Goal: Task Accomplishment & Management: Use online tool/utility

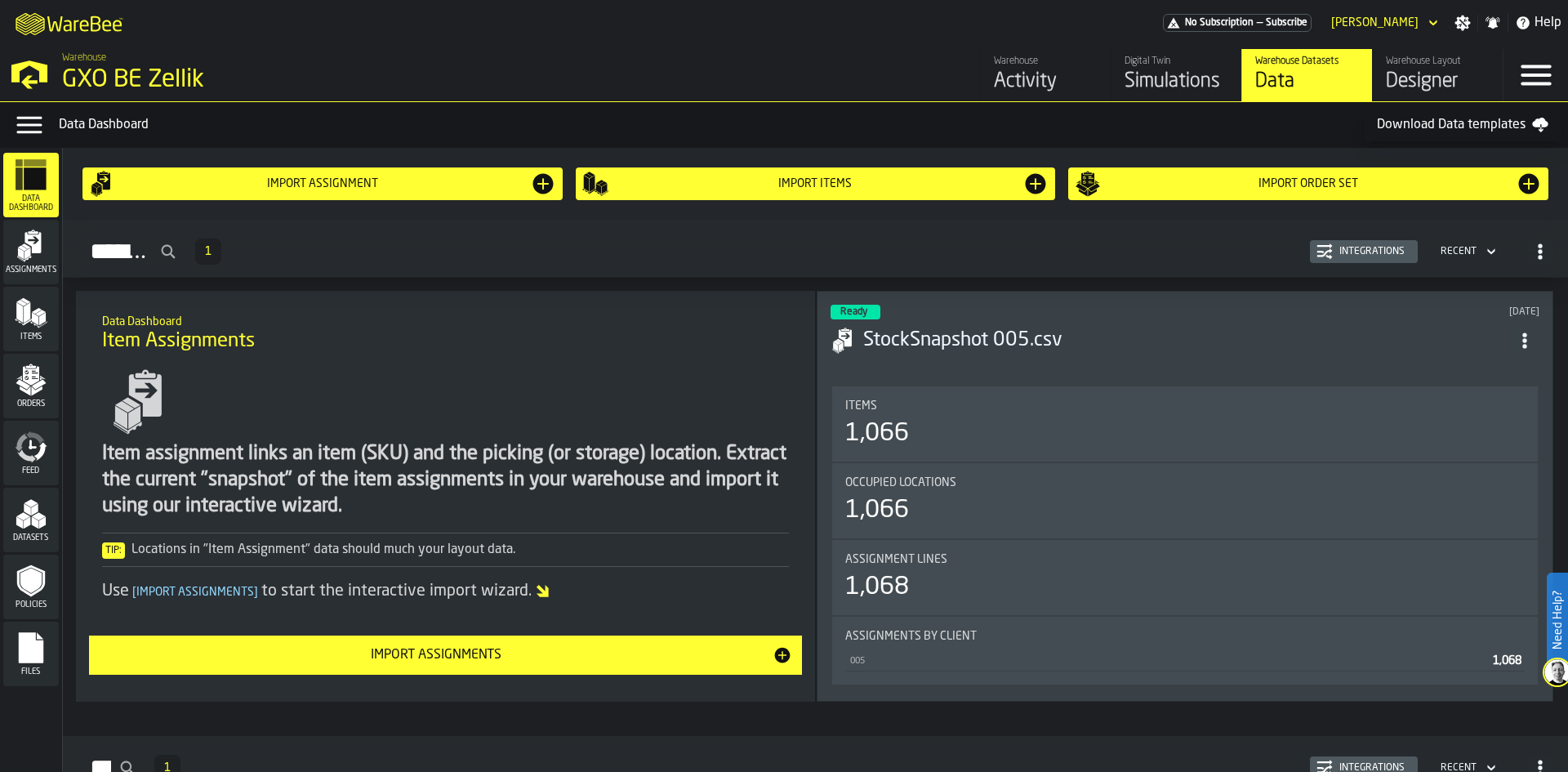
click at [12, 644] on div "Files" at bounding box center [30, 653] width 55 height 45
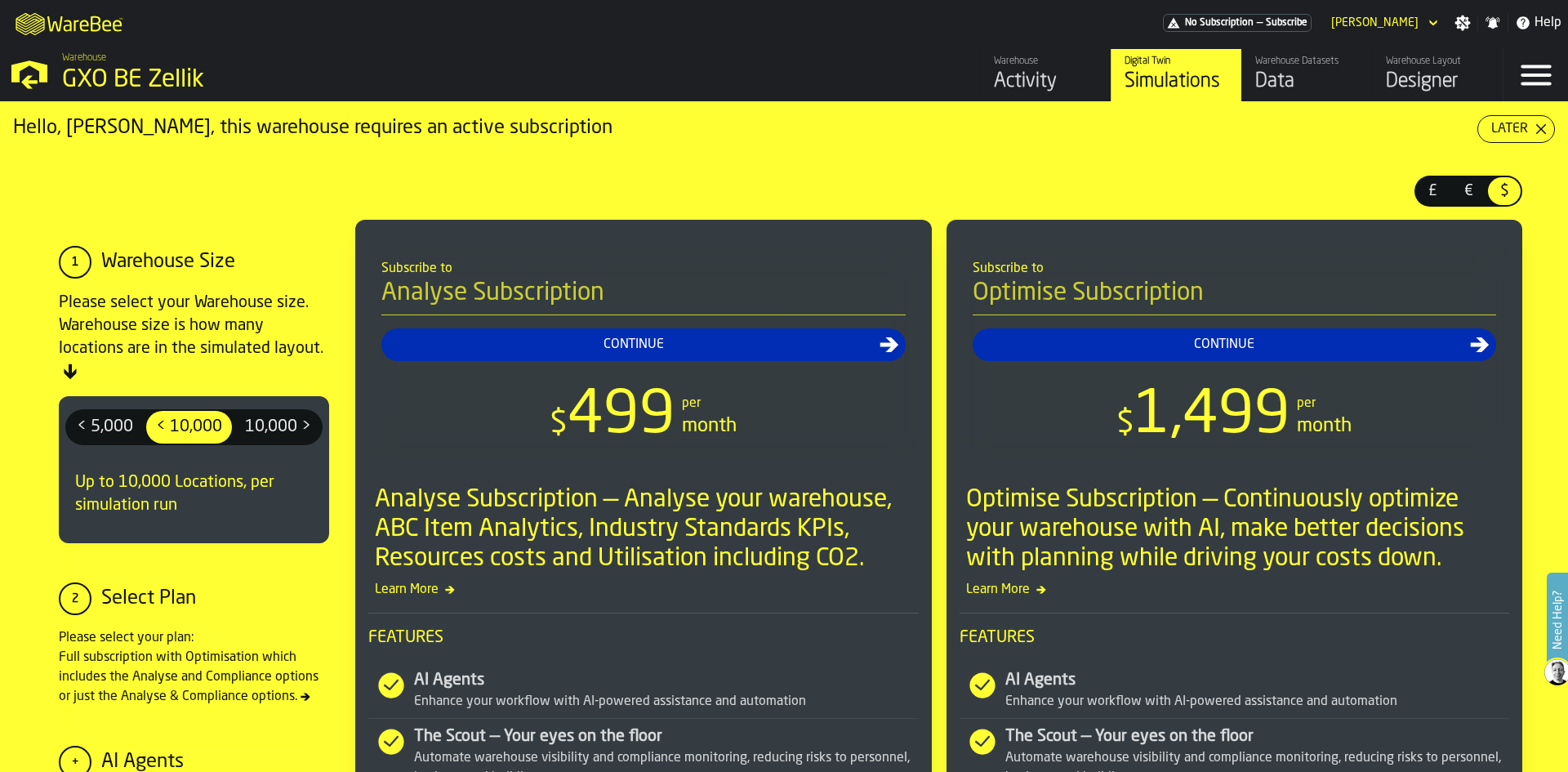
click at [1313, 87] on div "Data" at bounding box center [1307, 82] width 104 height 26
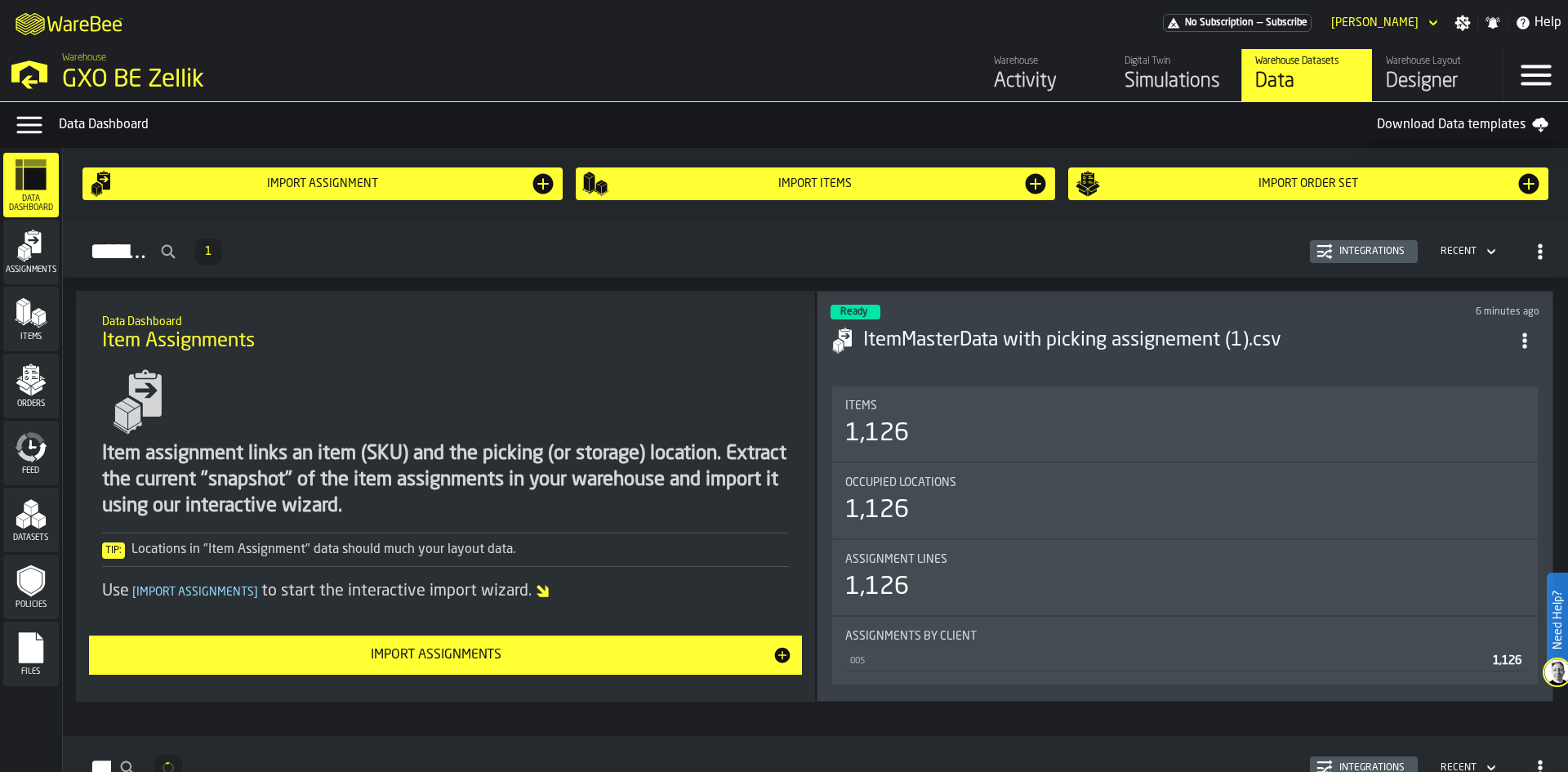
click at [33, 663] on icon "menu Files" at bounding box center [30, 648] width 24 height 31
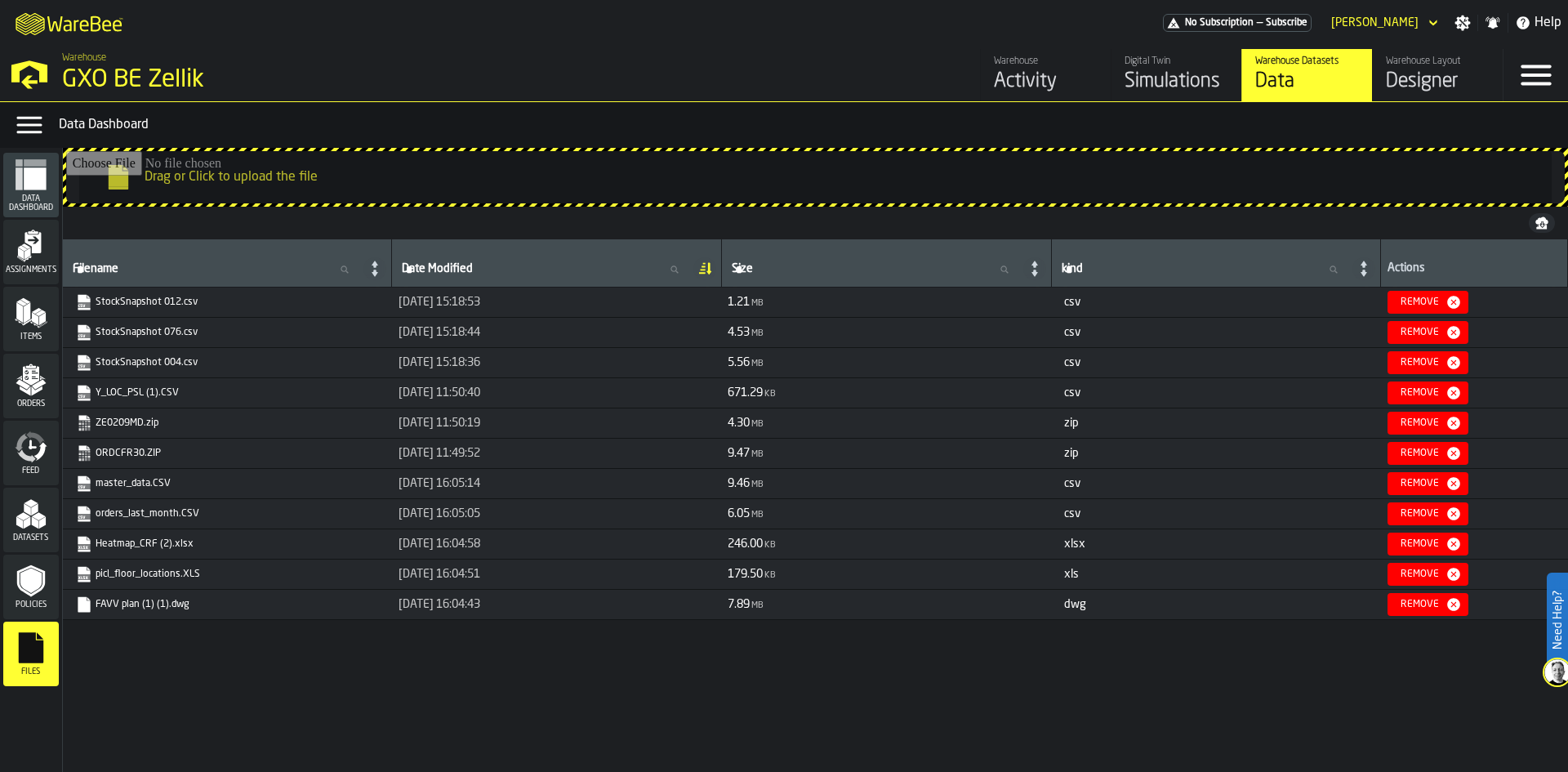
click at [179, 198] on input "Drag or Click to upload the file" at bounding box center [815, 177] width 1498 height 53
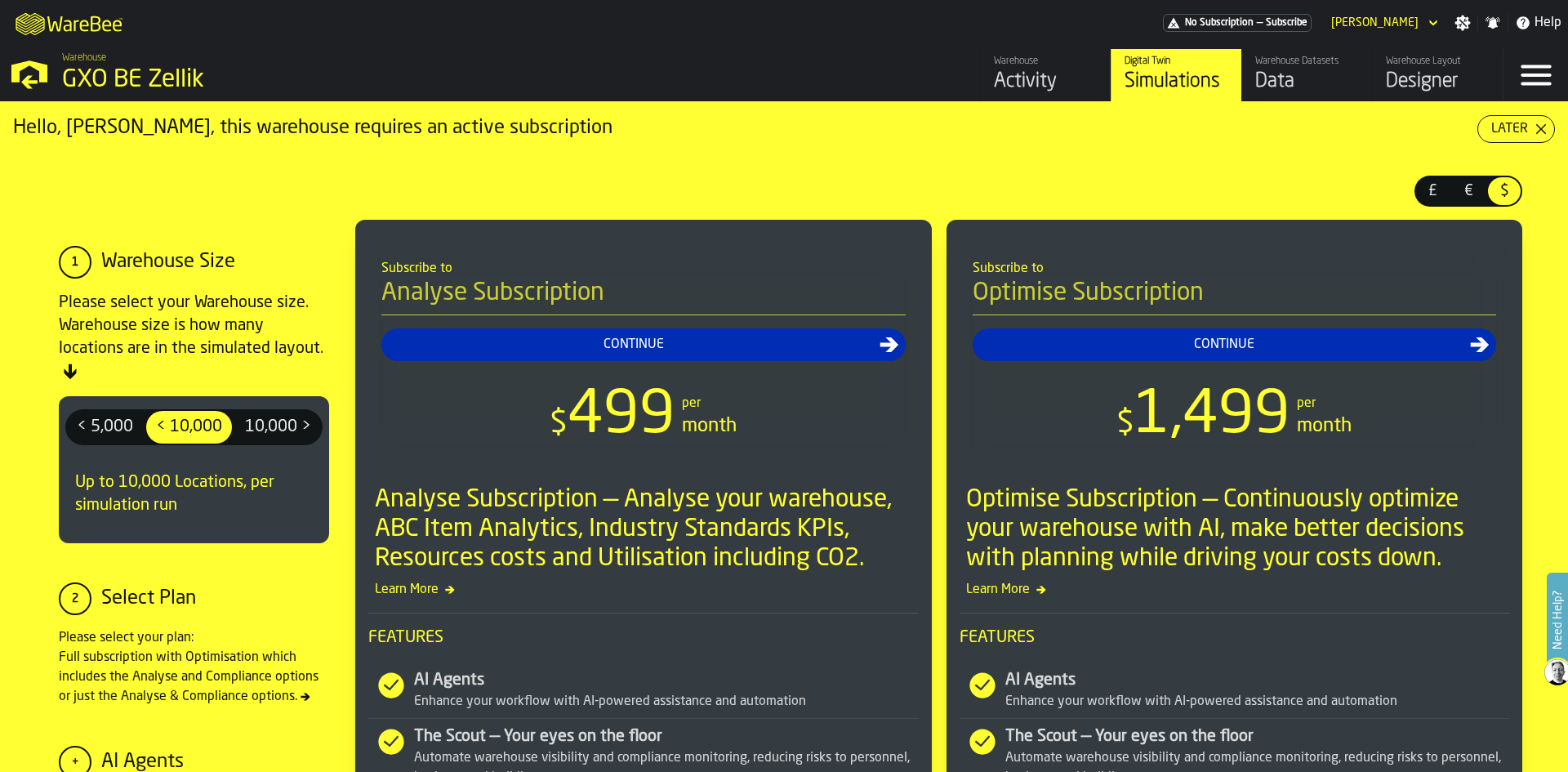
click at [1412, 85] on div "Designer" at bounding box center [1437, 82] width 104 height 26
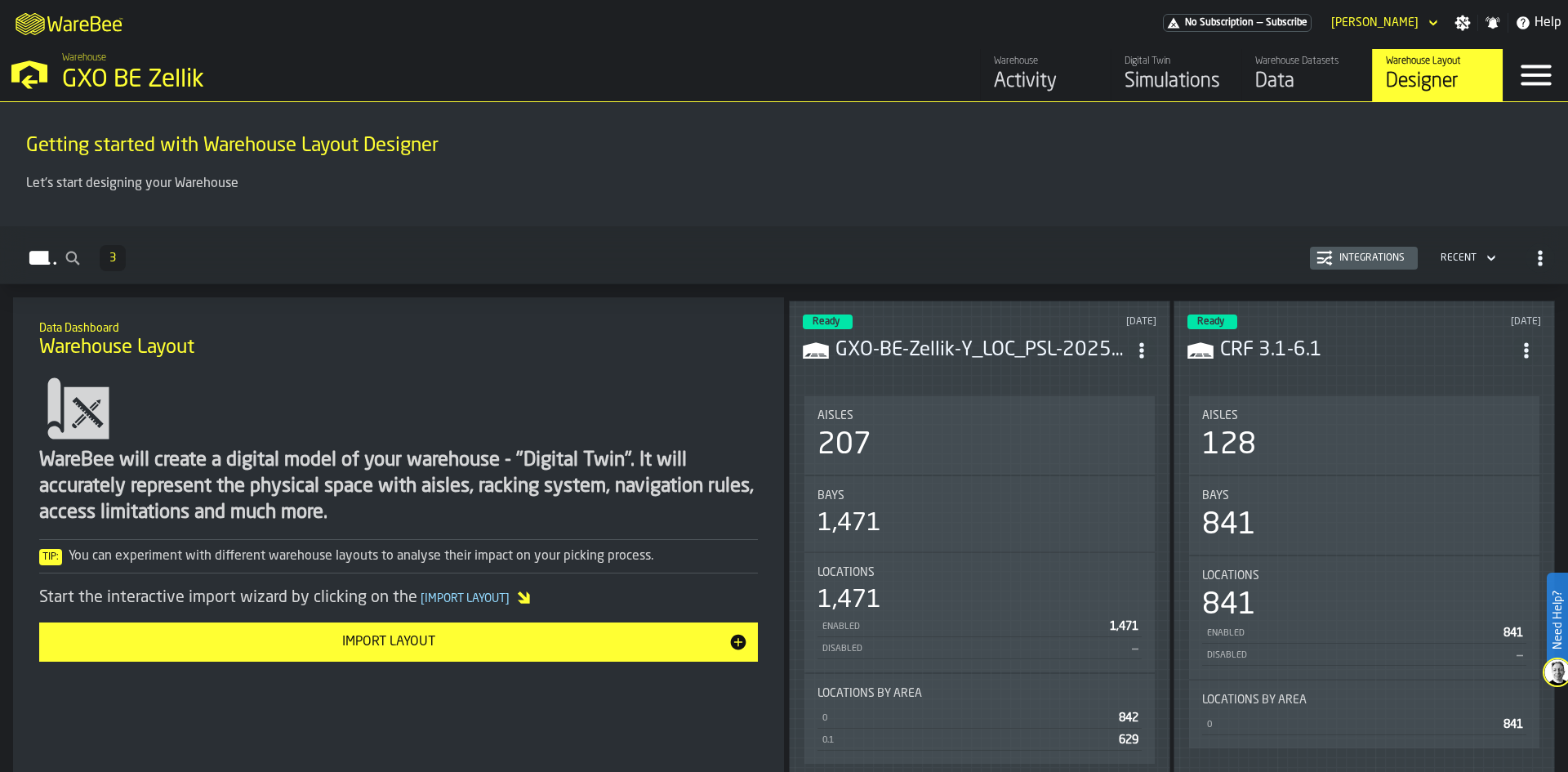
click at [1346, 74] on div "Data" at bounding box center [1307, 82] width 104 height 26
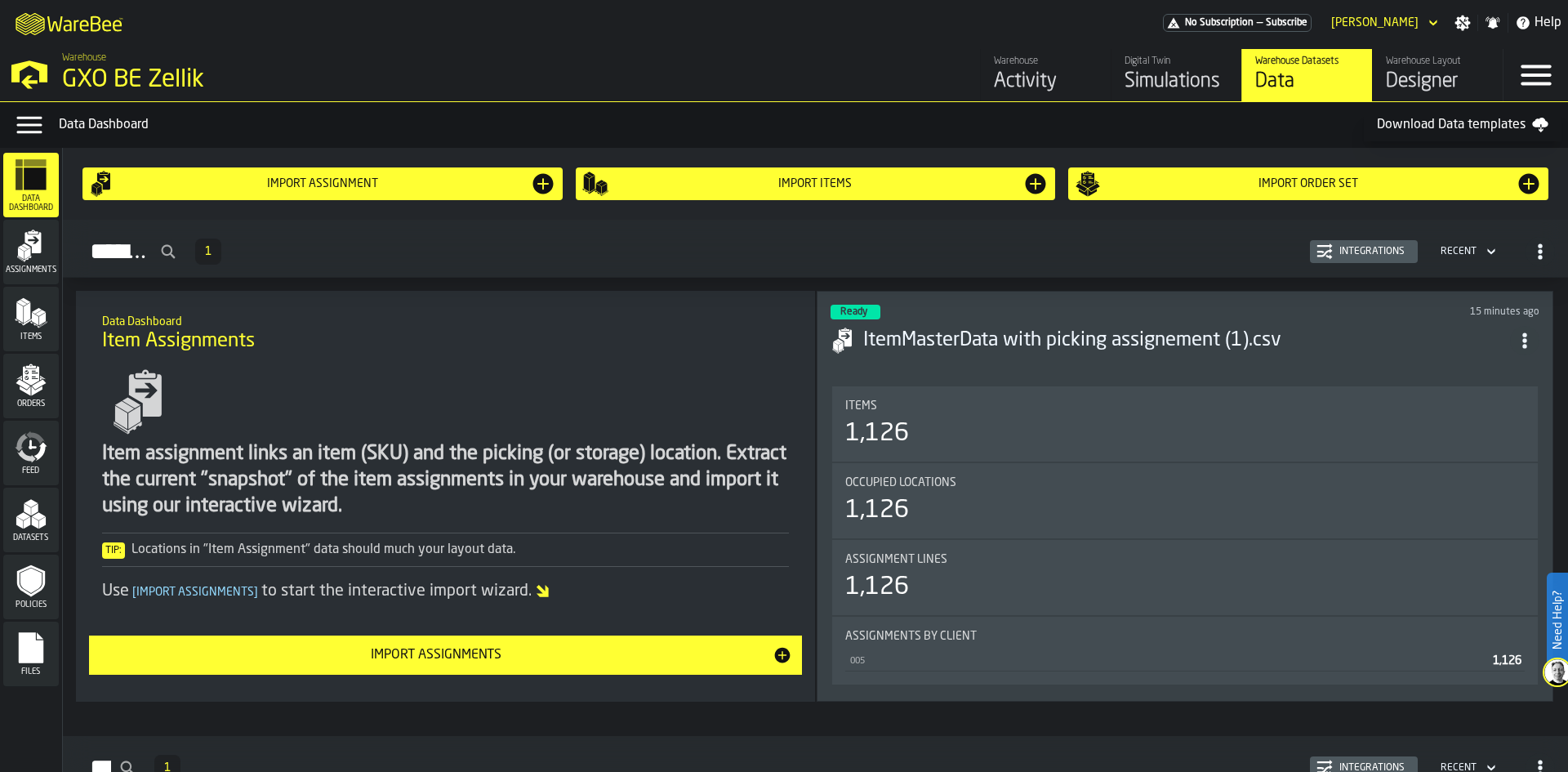
click at [40, 634] on icon "menu Files" at bounding box center [31, 648] width 33 height 33
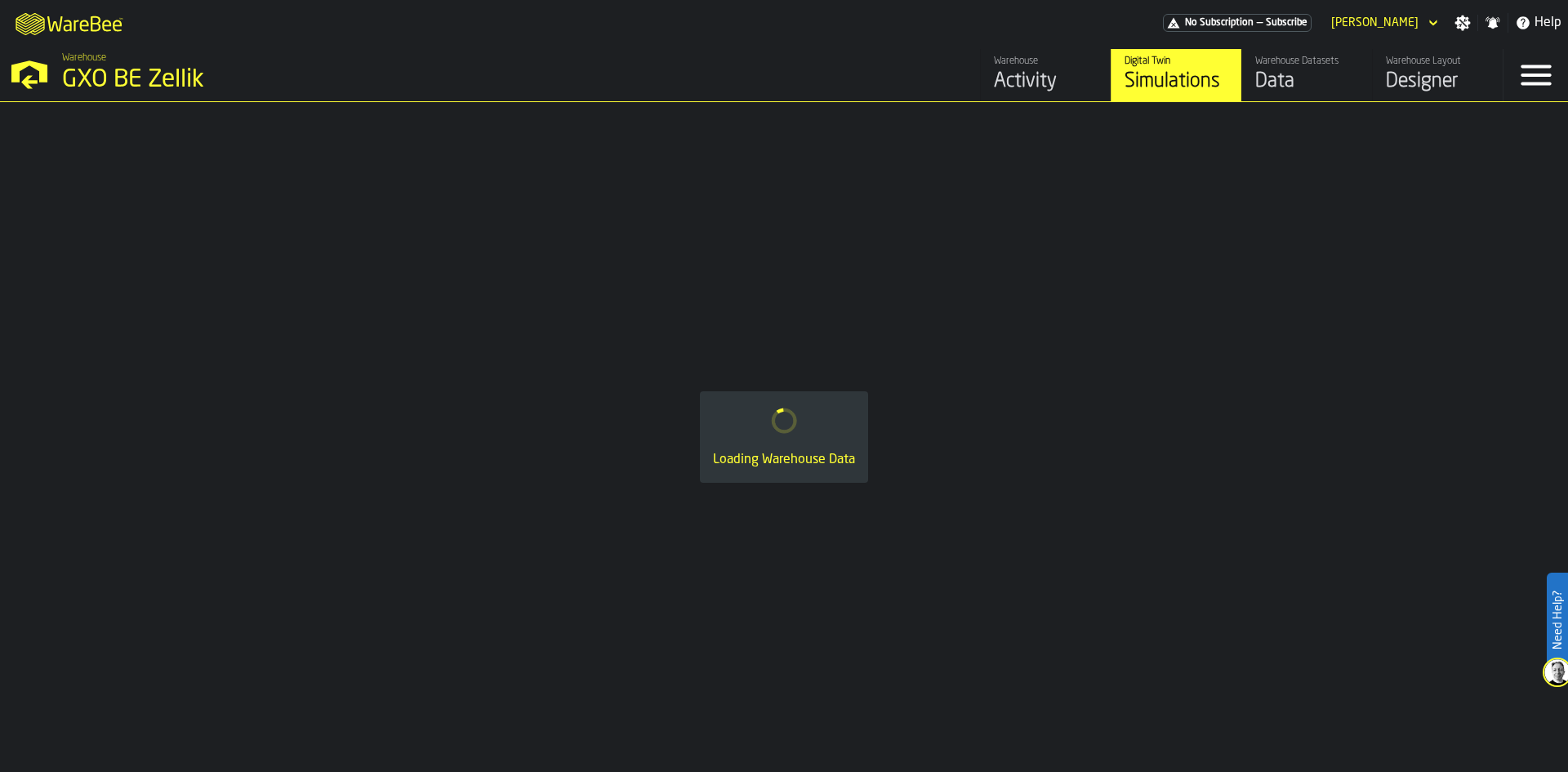
click at [1437, 74] on div "Designer" at bounding box center [1437, 82] width 104 height 26
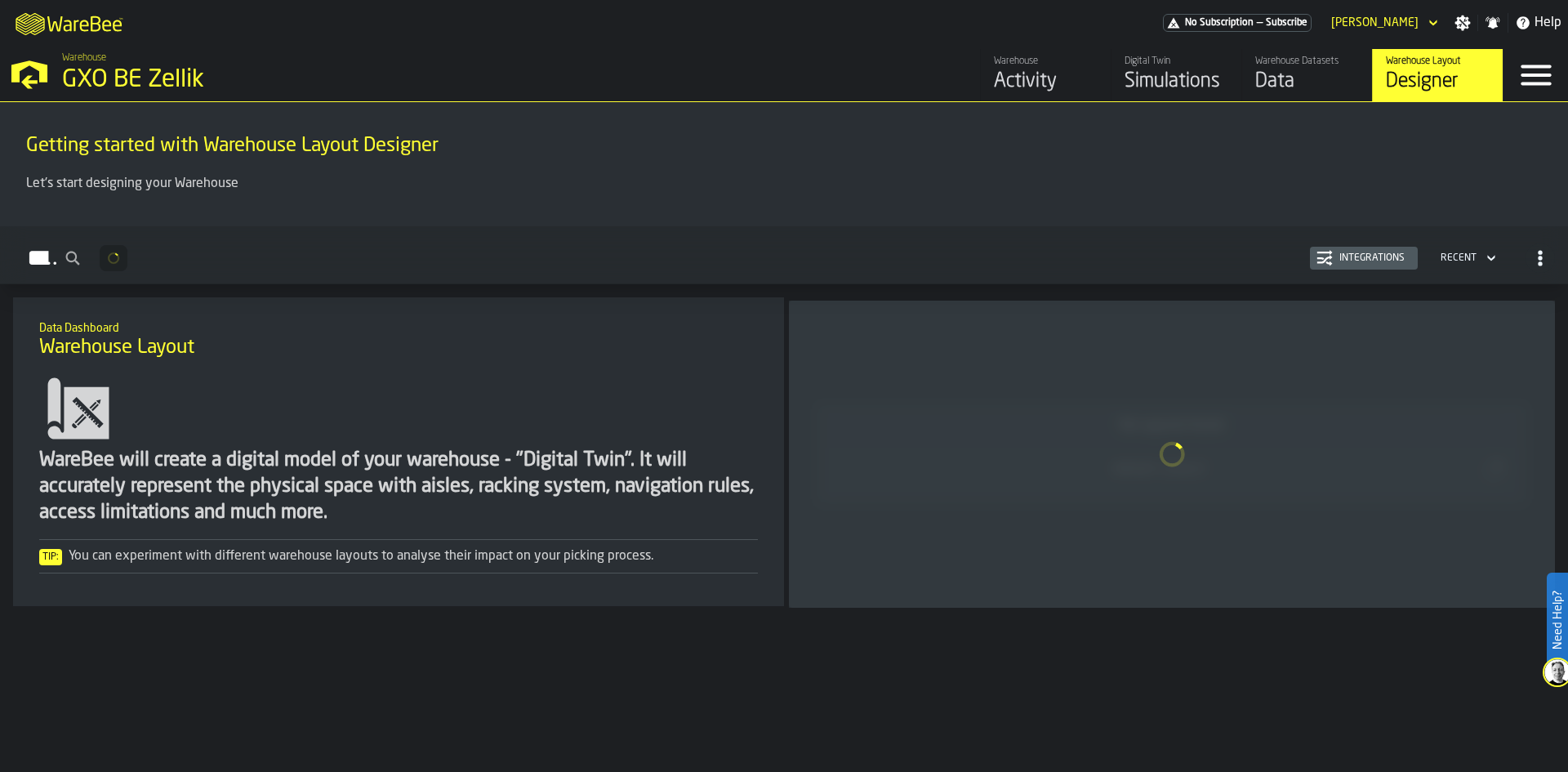
click at [1303, 76] on div "Data" at bounding box center [1307, 82] width 104 height 26
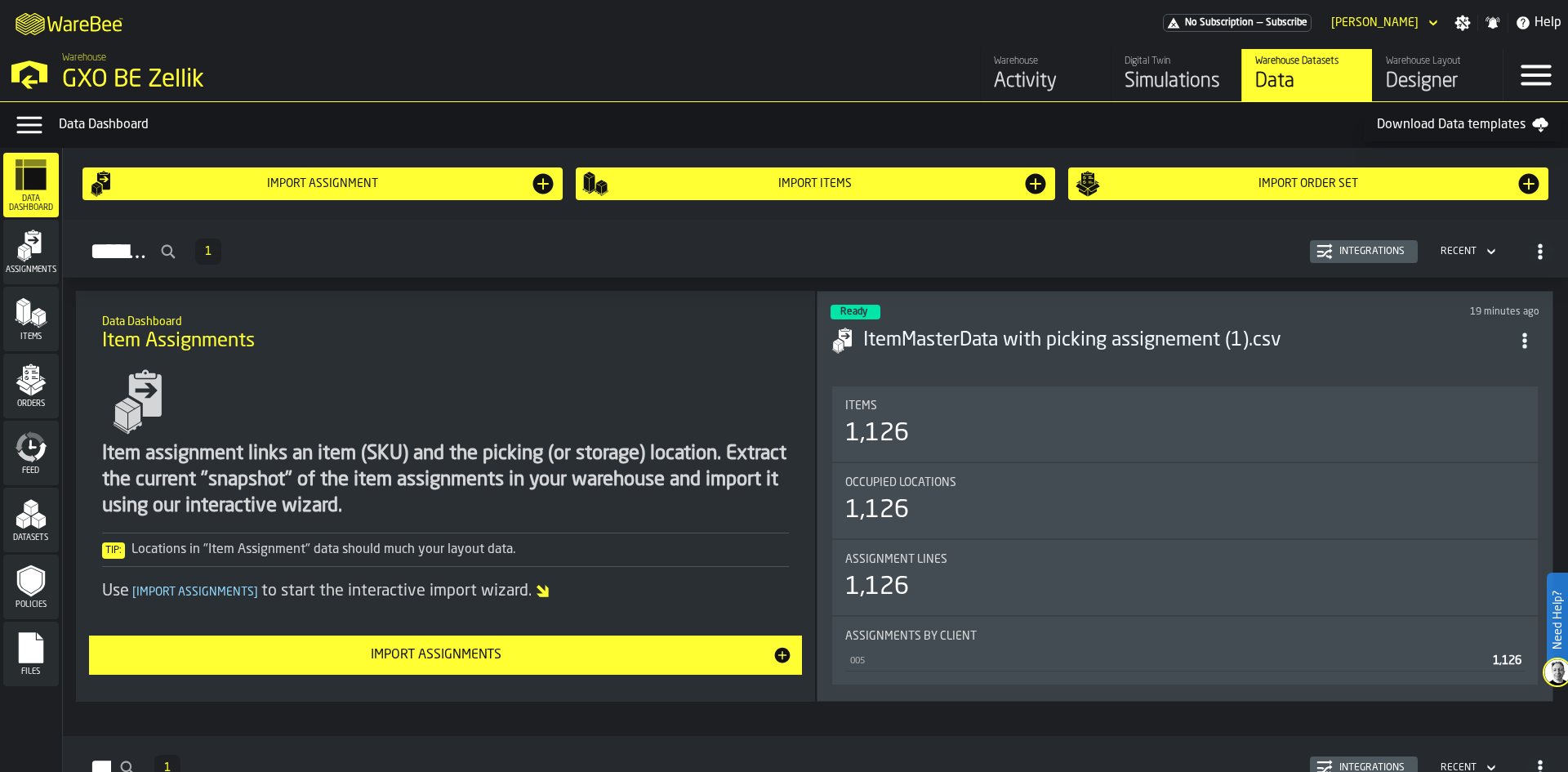
click at [38, 646] on icon "menu Files" at bounding box center [30, 648] width 24 height 31
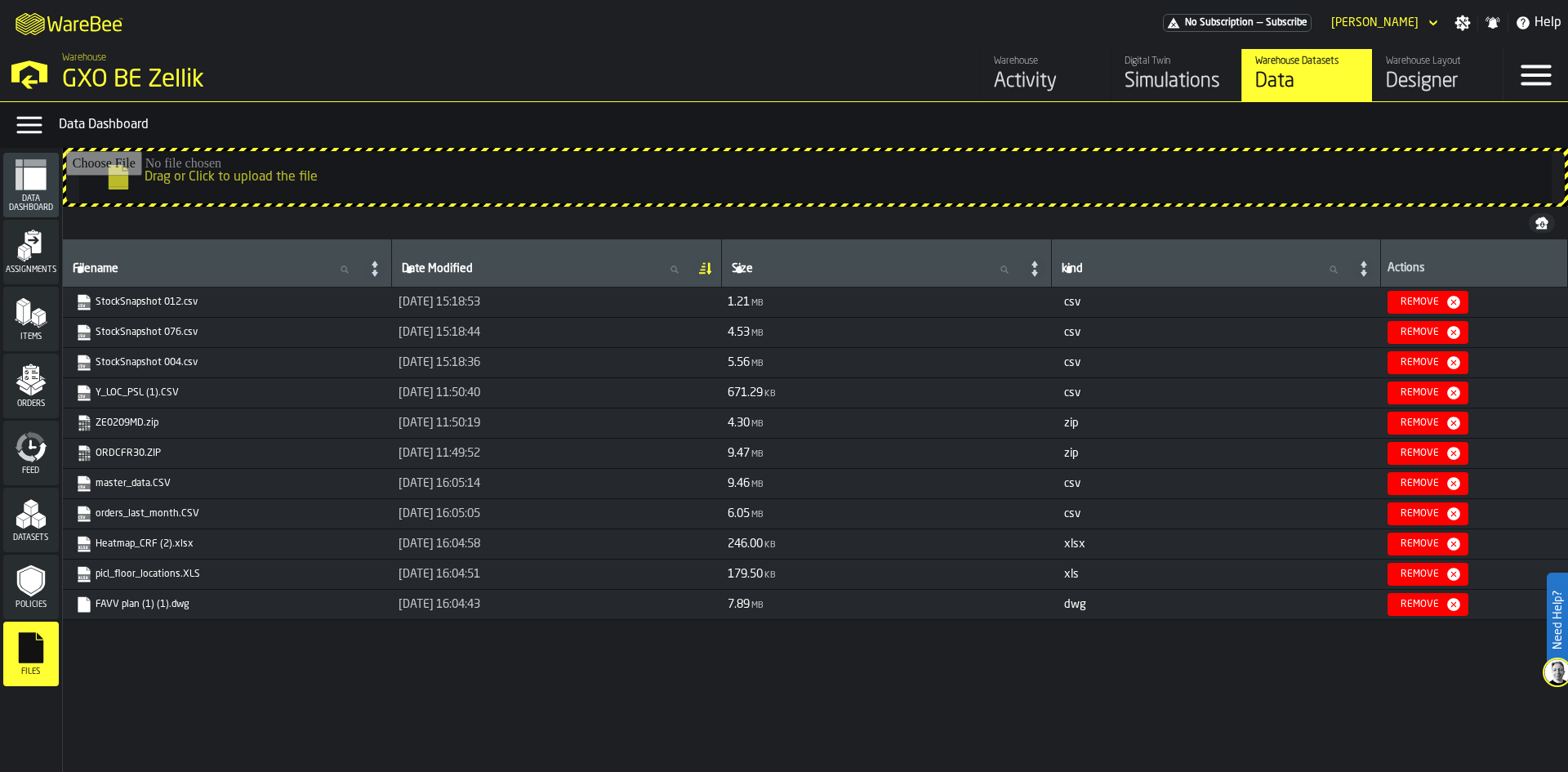
click at [247, 182] on input "Drag or Click to upload the file" at bounding box center [815, 177] width 1498 height 53
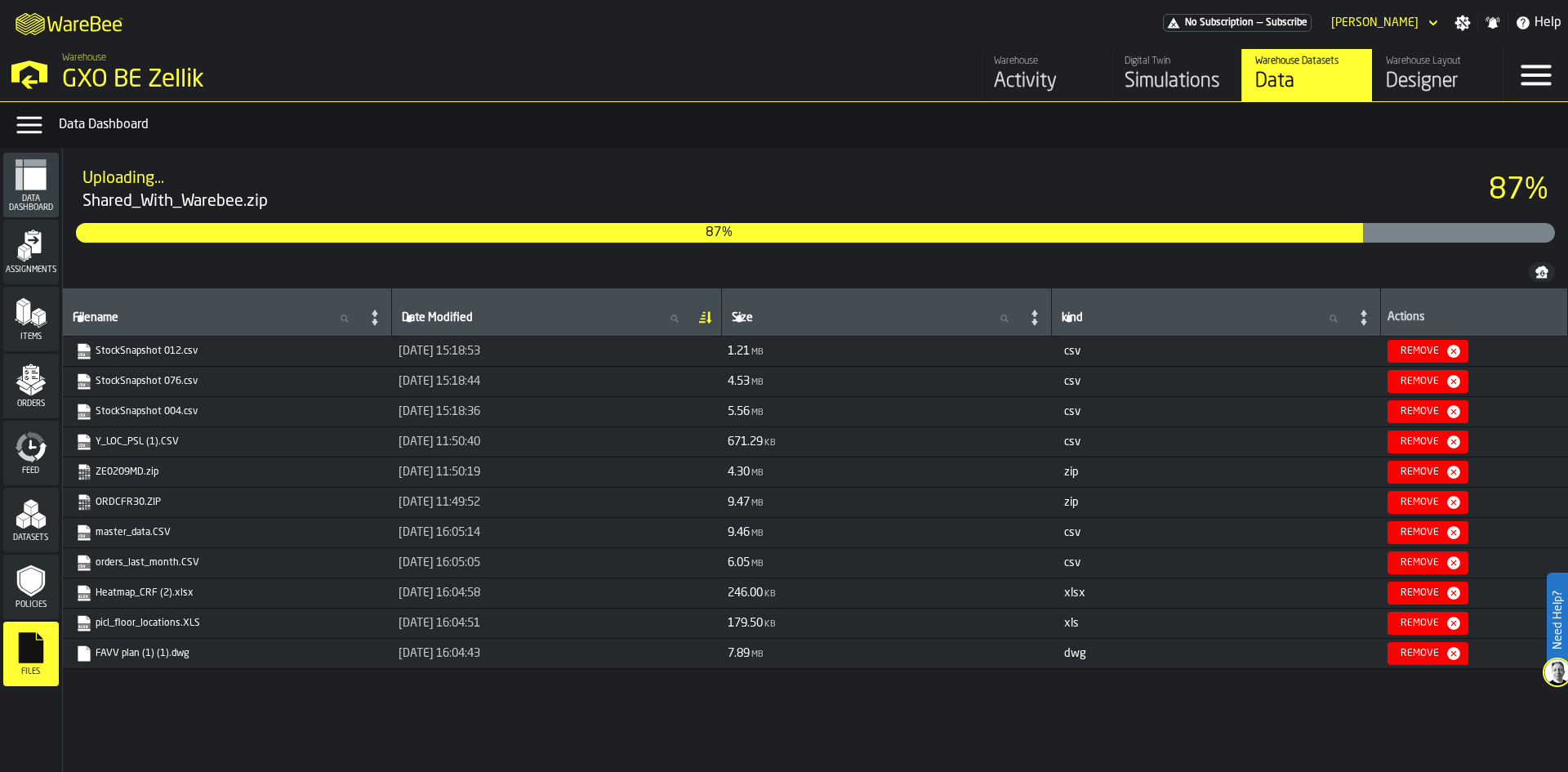
click at [1400, 169] on div "Uploading..." at bounding box center [785, 179] width 1406 height 23
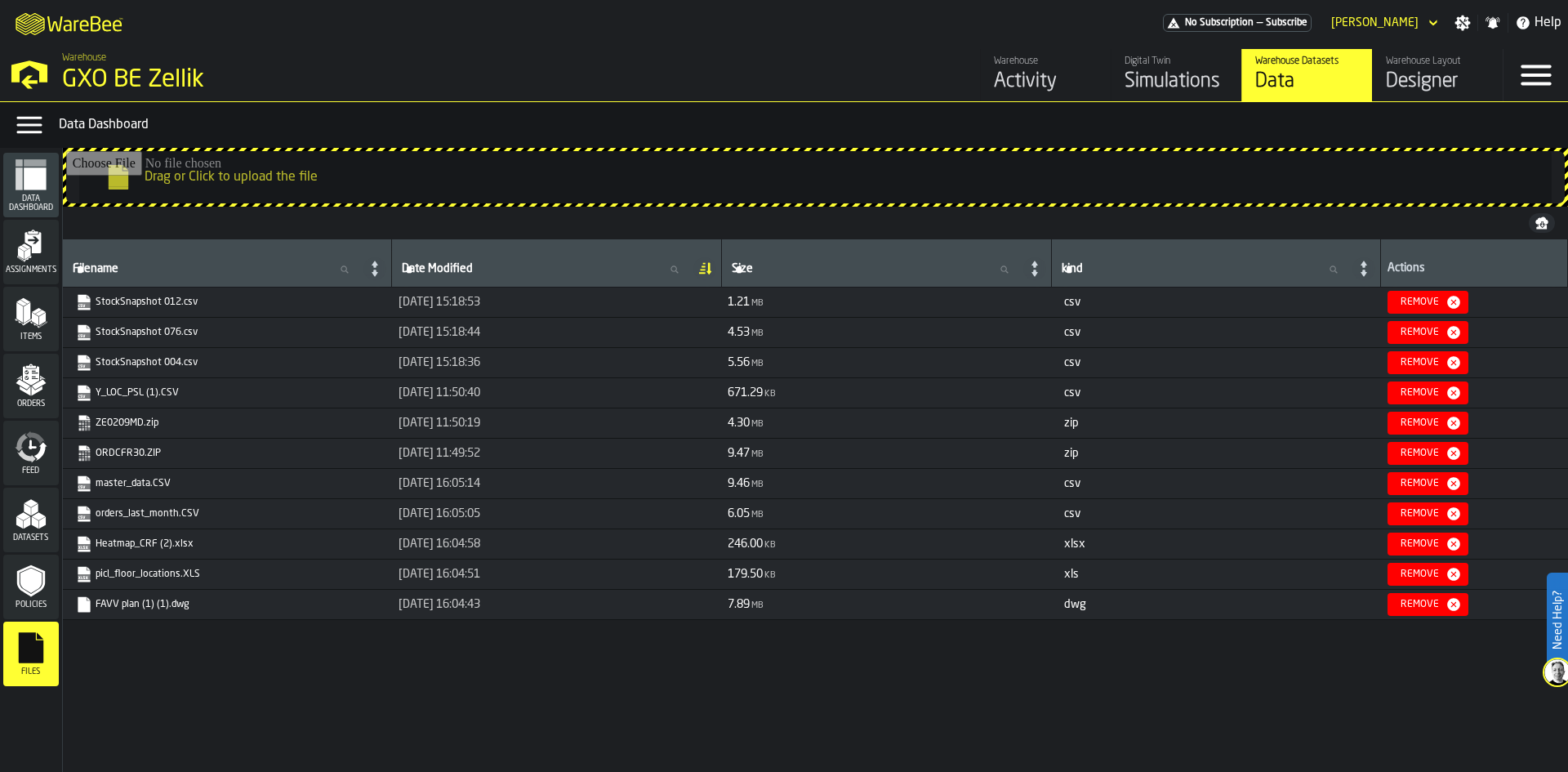
click at [286, 181] on input "Drag or Click to upload the file" at bounding box center [815, 177] width 1498 height 53
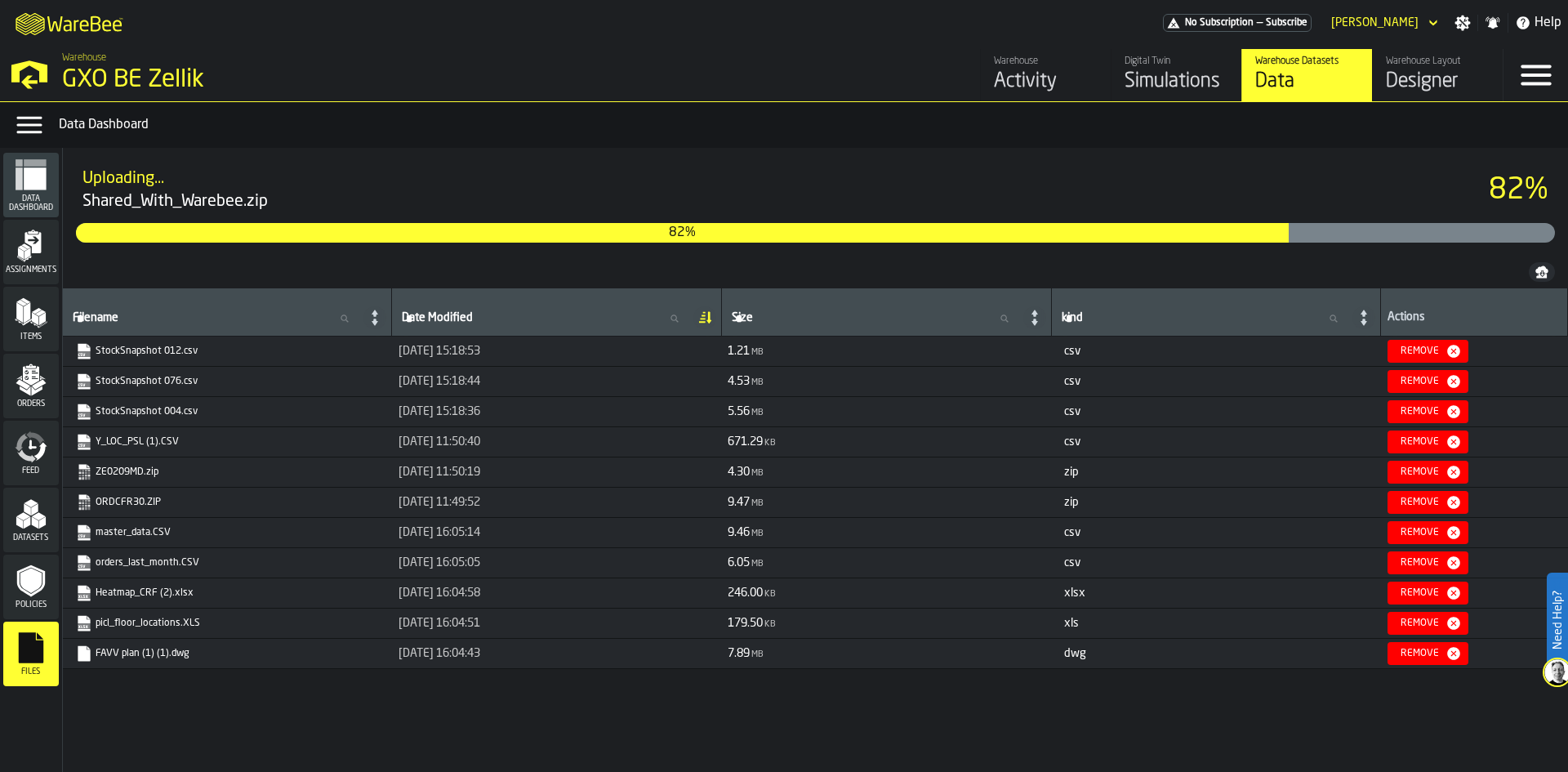
drag, startPoint x: 471, startPoint y: 61, endPoint x: 471, endPoint y: 52, distance: 9.0
click at [471, 61] on div "Warehouse GXO BE Zellik" at bounding box center [400, 73] width 689 height 55
